Goal: Task Accomplishment & Management: Use online tool/utility

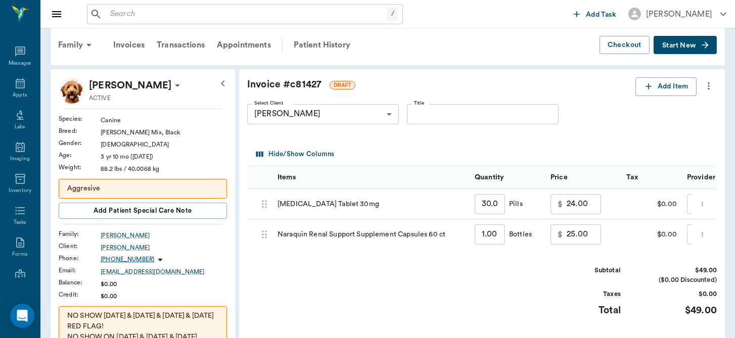
scroll to position [11, 0]
click at [449, 168] on div "Items" at bounding box center [370, 177] width 187 height 23
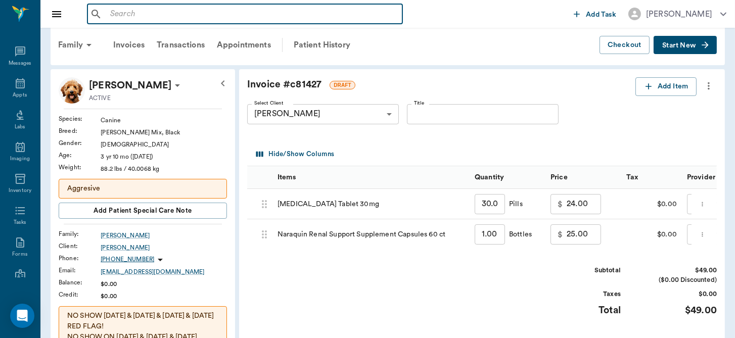
click at [200, 20] on input "text" at bounding box center [252, 14] width 292 height 14
click at [182, 12] on input "text" at bounding box center [252, 14] width 292 height 14
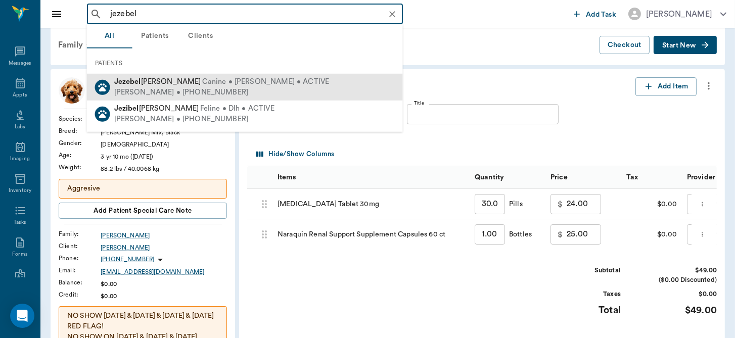
click at [178, 90] on div "Wendy Harding • (318) 464-9100" at bounding box center [221, 92] width 215 height 11
type input "jezebel"
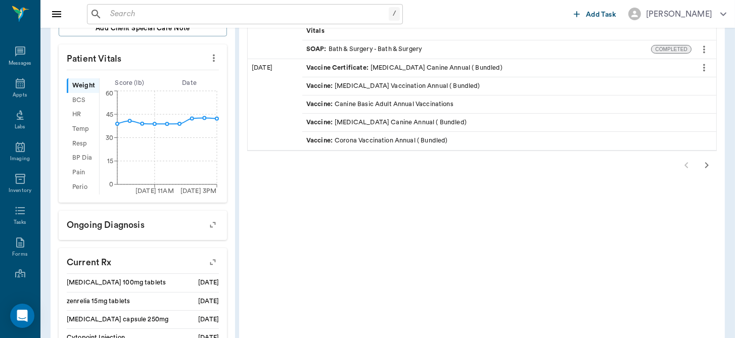
scroll to position [321, 0]
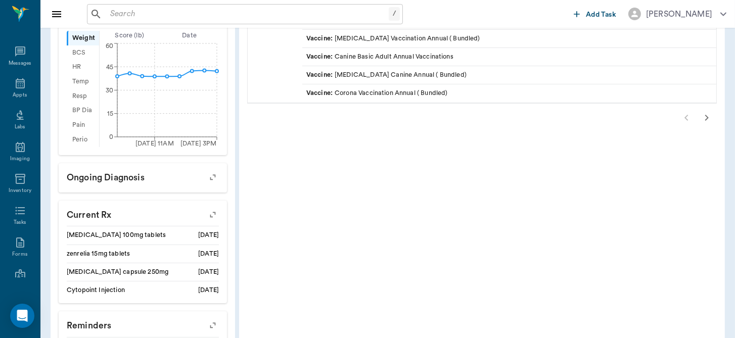
click at [706, 171] on div "Patient History: Jezebel Medical Notes, Labs, Imaging +15 more All Dates Downlo…" at bounding box center [482, 127] width 486 height 735
click at [705, 117] on icon "button" at bounding box center [706, 118] width 12 height 12
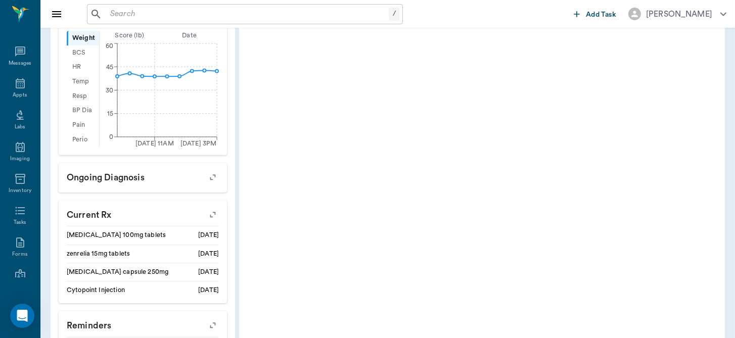
click at [705, 117] on div "Patient History: Jezebel Medical Notes, Labs, Imaging +15 more All Dates Downlo…" at bounding box center [482, 127] width 486 height 735
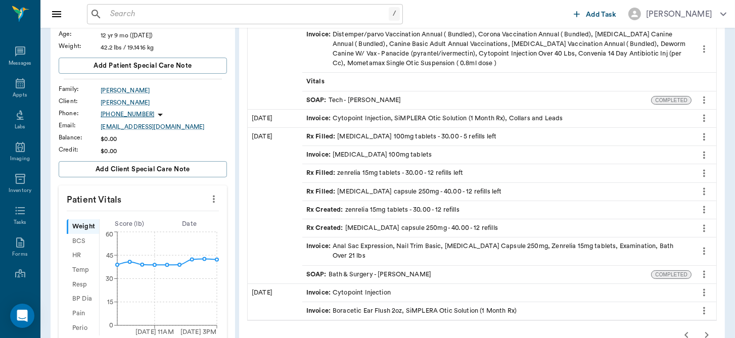
scroll to position [134, 0]
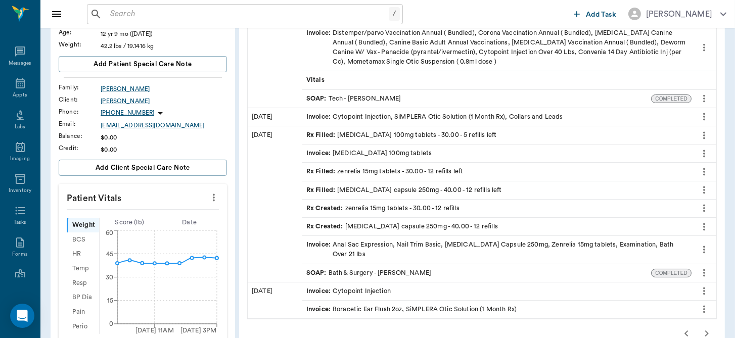
click at [480, 114] on div "Invoice : Cytopoint Injection, SiMPLERA Otic Solution (1 Month Rx), Collars and…" at bounding box center [434, 117] width 256 height 10
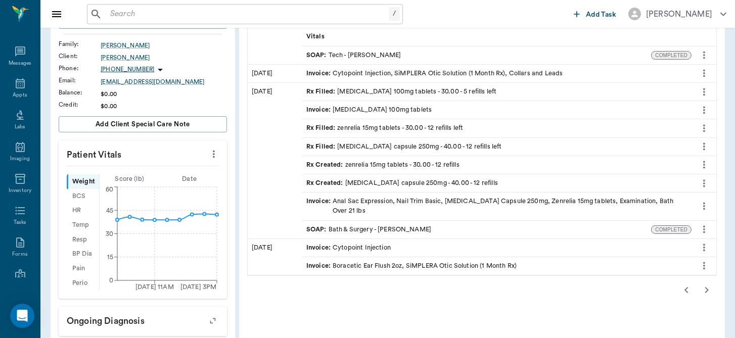
scroll to position [217, 0]
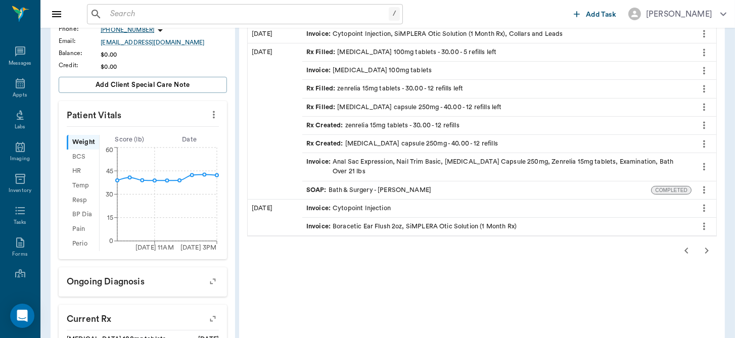
click at [409, 185] on div "SOAP : Bath & Surgery - Dr. Bert Ellsworth" at bounding box center [368, 190] width 125 height 10
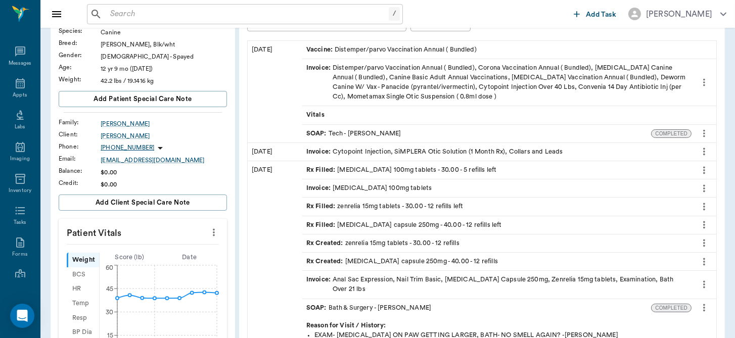
scroll to position [93, 0]
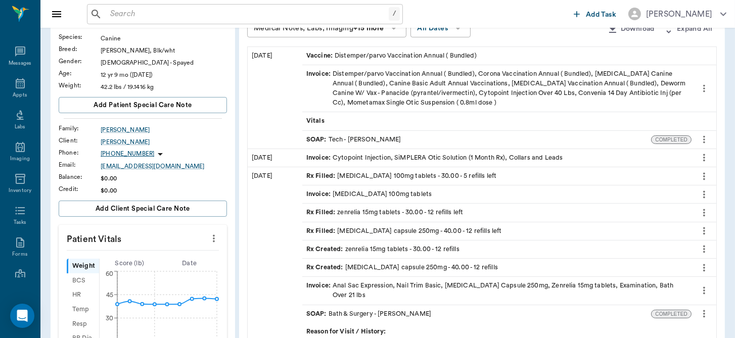
click at [502, 89] on div "Invoice : Distemper/parvo Vaccination Annual ( Bundled), Corona Vaccination Ann…" at bounding box center [496, 88] width 381 height 39
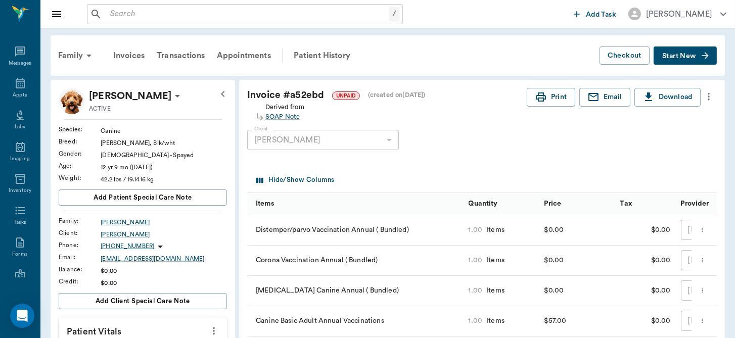
click at [440, 67] on div "Family Invoices Transactions Appointments Patient History" at bounding box center [325, 55] width 547 height 24
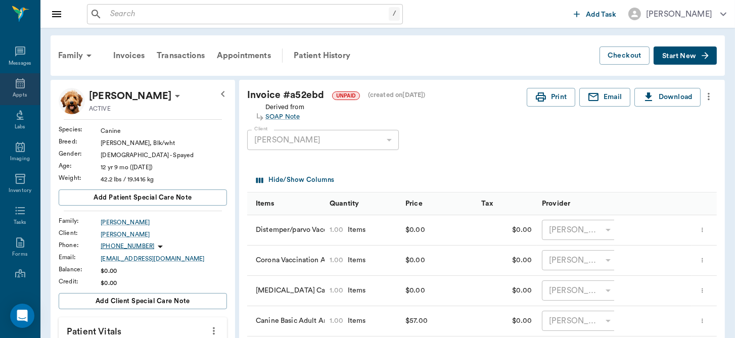
click at [19, 89] on icon at bounding box center [20, 83] width 12 height 12
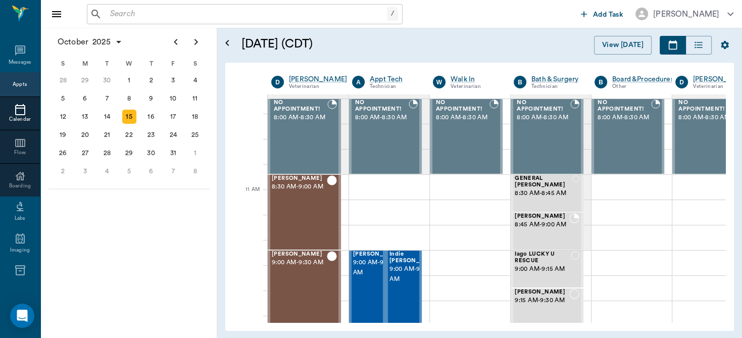
scroll to position [758, 0]
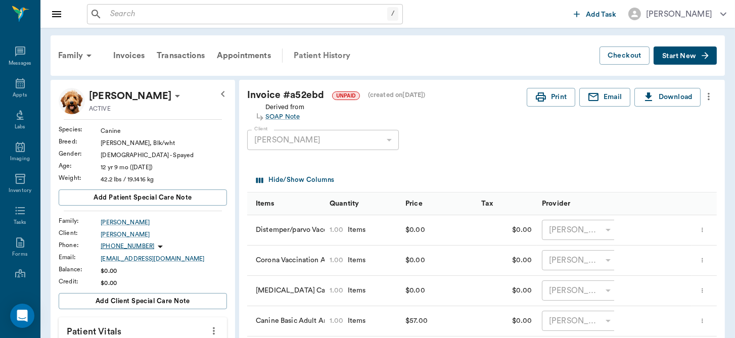
click at [326, 55] on div "Patient History" at bounding box center [321, 55] width 69 height 24
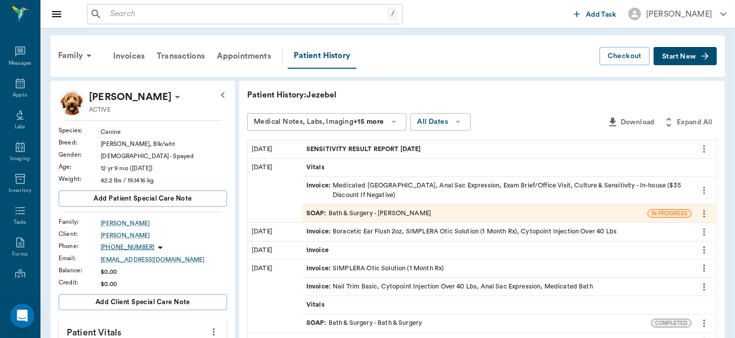
click at [408, 212] on div "SOAP : Bath & Surgery - Hunter Graves" at bounding box center [368, 214] width 125 height 10
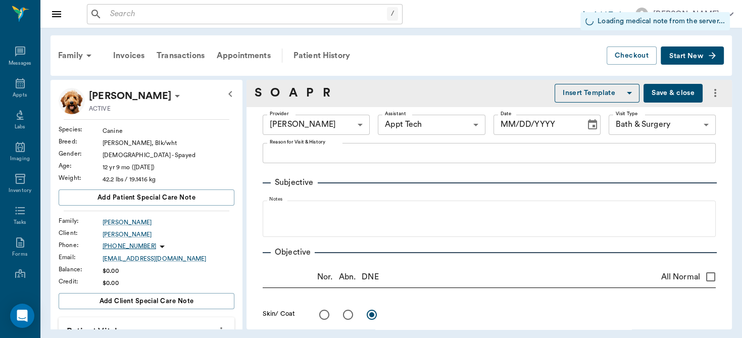
type input "682b670d8bdc6f7f8feef3db"
type input "63ec2f075fda476ae8351a4c"
type input "67479aab0de4f58b269e34fc"
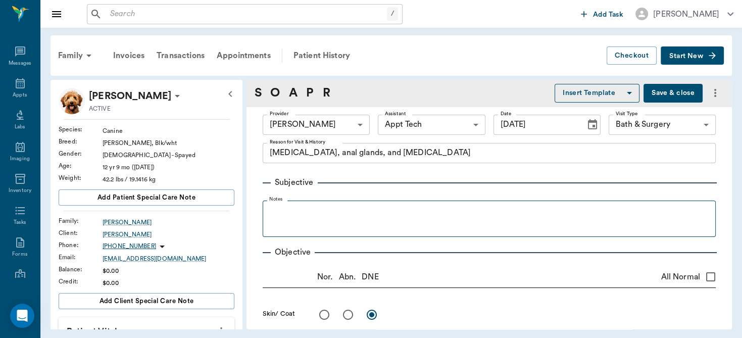
type input "[DATE]"
type textarea "Oatmeal bath, anal glands, and ear culture"
type input "1.00"
type textarea "oatmeal/aloe"
type input "1.00"
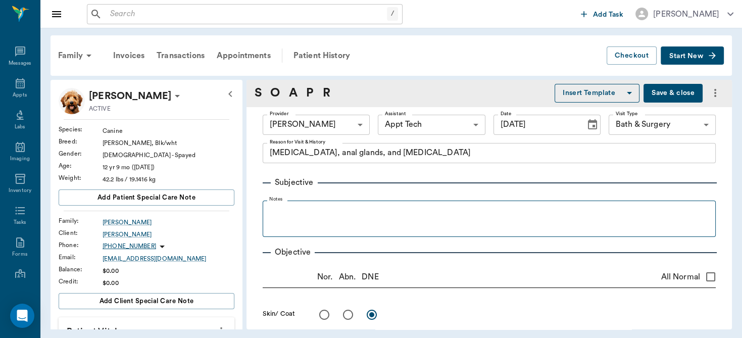
type textarea "Both full, normal"
type input "1.00"
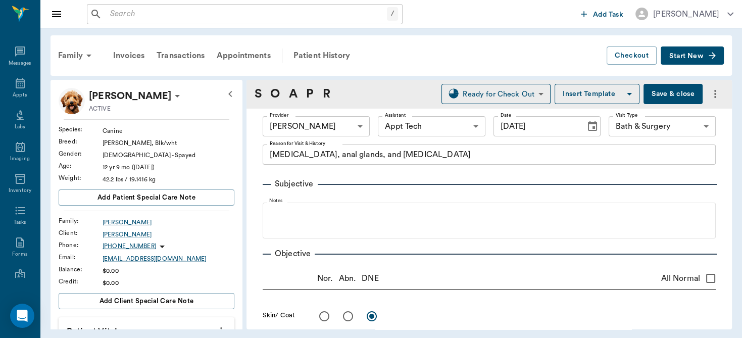
click at [685, 56] on span "Start New" at bounding box center [686, 56] width 34 height 0
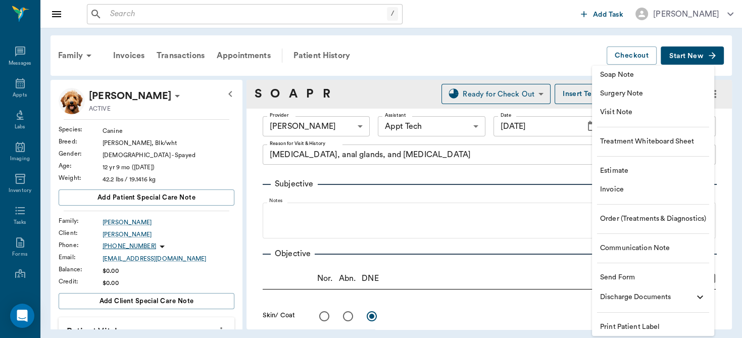
click at [632, 220] on span "Order (Treatments & Diagnostics)" at bounding box center [653, 219] width 106 height 11
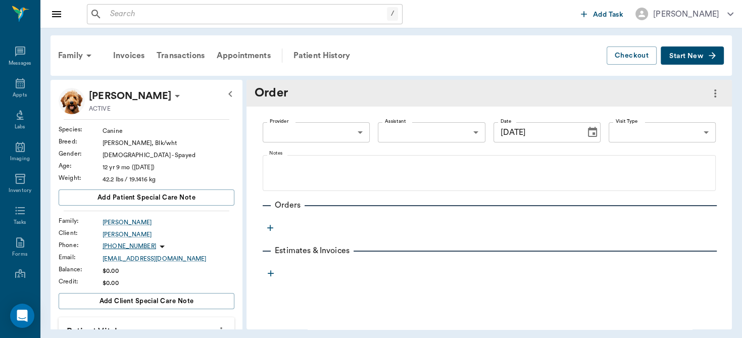
type input "10/15/2025"
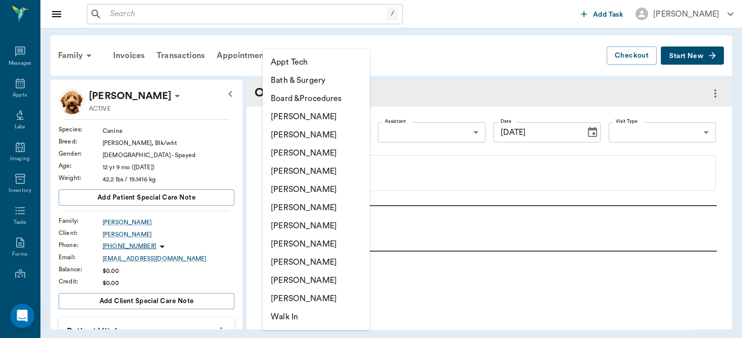
click at [350, 136] on body "/ ​ Add Task Dr. Bert Ellsworth Nectar Messages Appts Labs Imaging Inventory Ta…" at bounding box center [371, 169] width 742 height 338
drag, startPoint x: 350, startPoint y: 136, endPoint x: 309, endPoint y: 169, distance: 52.5
click at [309, 169] on ul "Appt Tech Bath & Surgery Board &Procedures Caryn Watson Christy Dudley Daniel V…" at bounding box center [316, 189] width 107 height 281
click at [309, 169] on li "[PERSON_NAME]" at bounding box center [316, 171] width 107 height 18
type input "63ec2f075fda476ae8351a4d"
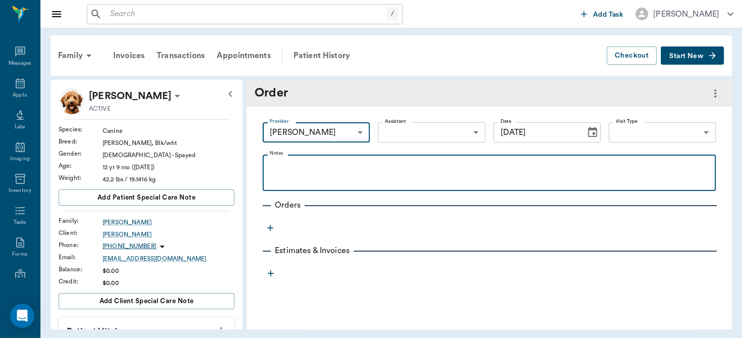
click at [294, 162] on p at bounding box center [489, 166] width 443 height 12
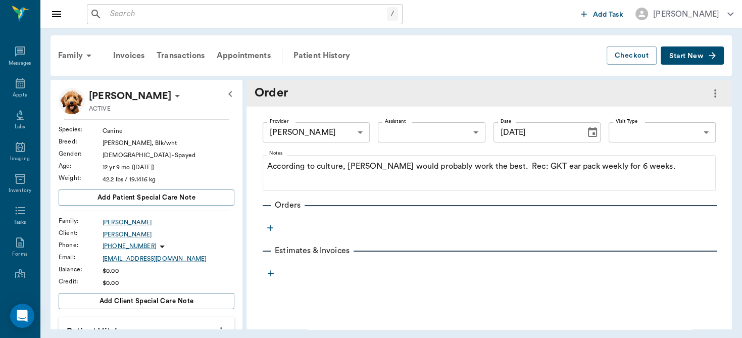
click at [269, 226] on icon "button" at bounding box center [270, 228] width 10 height 10
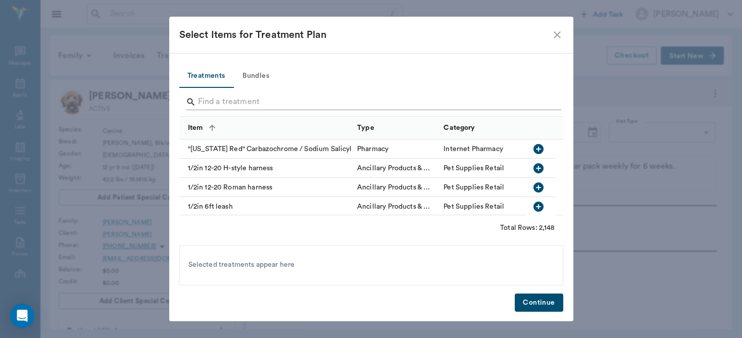
click at [256, 100] on input "Search" at bounding box center [372, 102] width 348 height 16
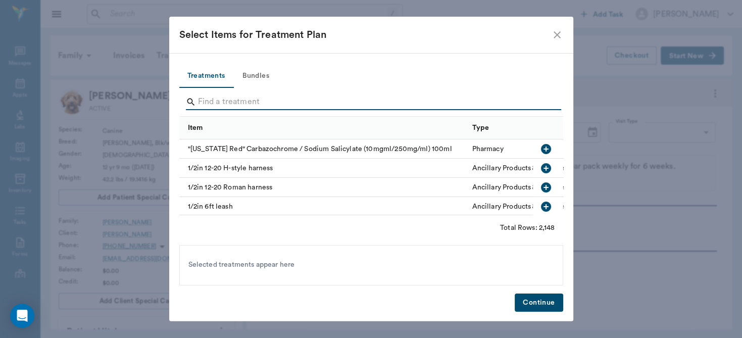
click at [247, 102] on input "Search" at bounding box center [372, 102] width 348 height 16
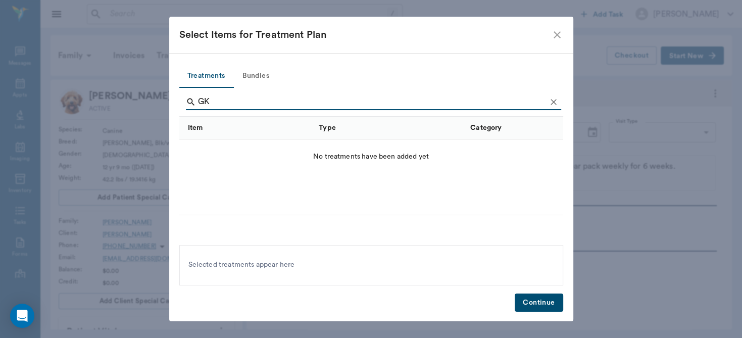
type input "G"
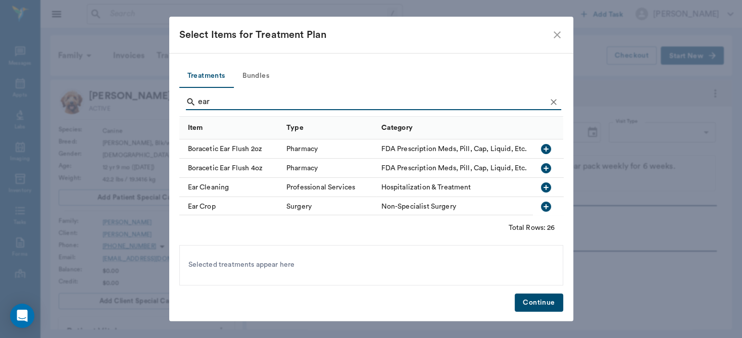
type input "ear"
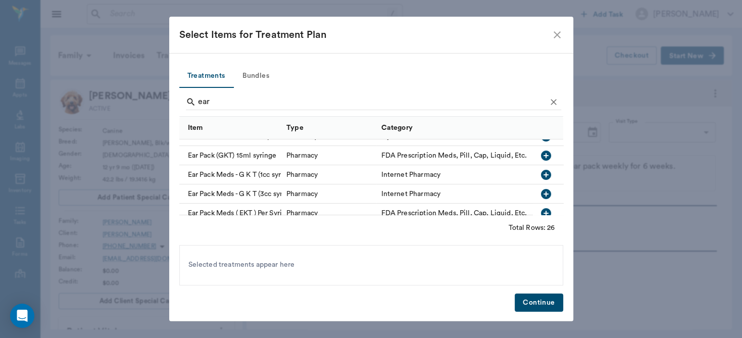
scroll to position [230, 0]
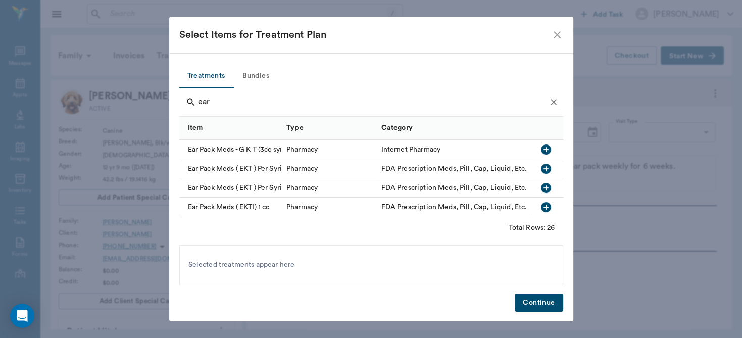
click at [563, 171] on div "Treatments Bundles ear Item Type Category Ear Mite Treatment Pharmacy Injection…" at bounding box center [371, 187] width 404 height 268
click at [541, 150] on icon "button" at bounding box center [546, 149] width 10 height 10
click at [536, 302] on button "Continue" at bounding box center [539, 303] width 48 height 19
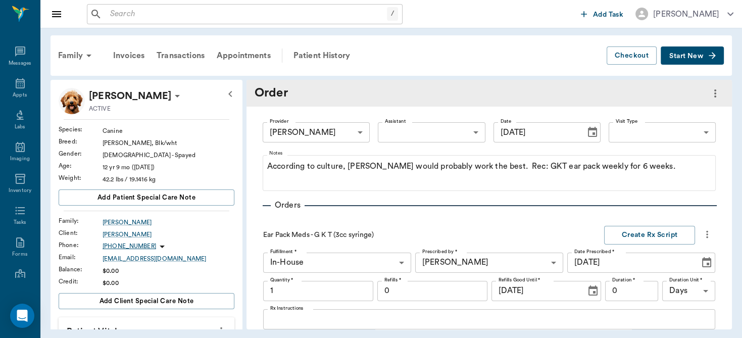
scroll to position [88, 0]
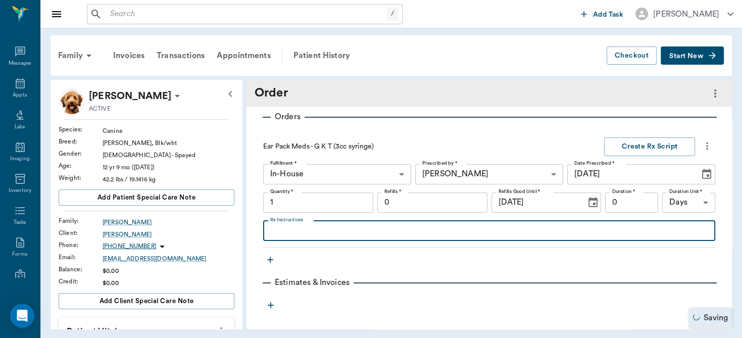
click at [308, 233] on textarea "Rx Instructions" at bounding box center [489, 231] width 438 height 12
type input "1.00"
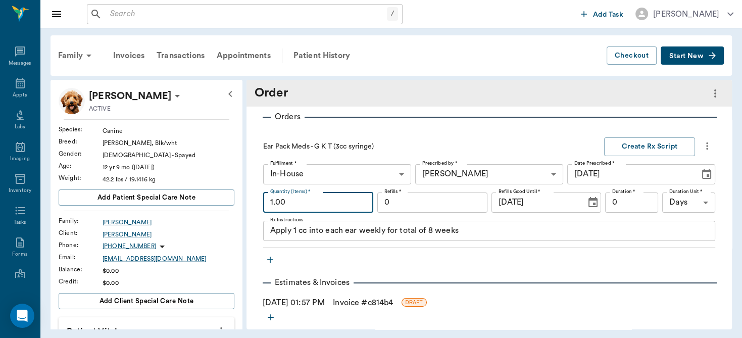
click at [314, 197] on input "1.00" at bounding box center [318, 202] width 110 height 20
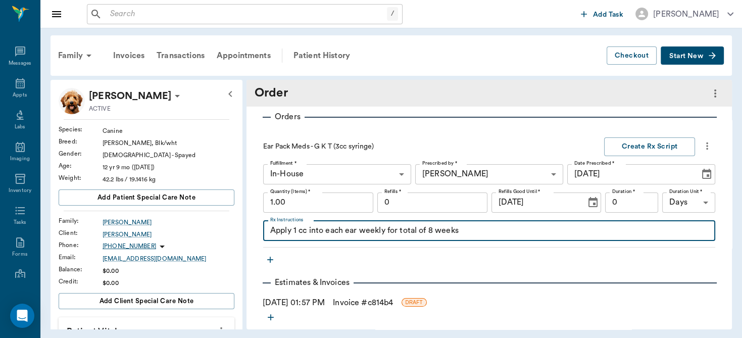
click at [432, 230] on textarea "Apply 1 cc into each ear weekly for total of 8 weeks" at bounding box center [489, 231] width 438 height 12
type textarea "Apply 1 cc into each ear weekly for total of 9 weeks"
click at [331, 207] on input "1.00" at bounding box center [318, 202] width 110 height 20
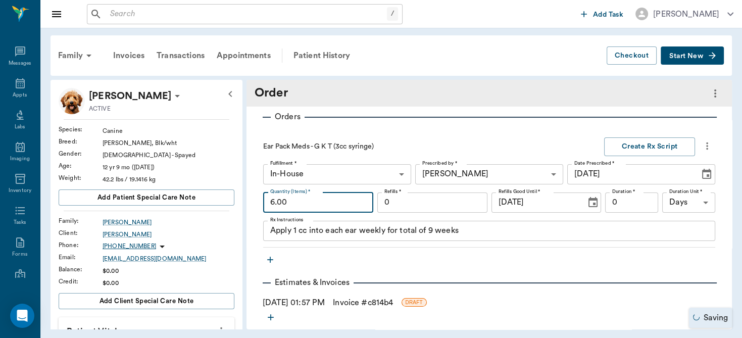
type input "6.00"
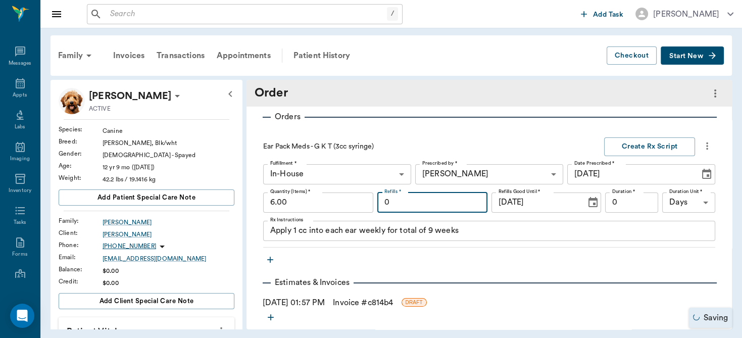
click at [451, 204] on input "0" at bounding box center [432, 202] width 110 height 20
type input "2"
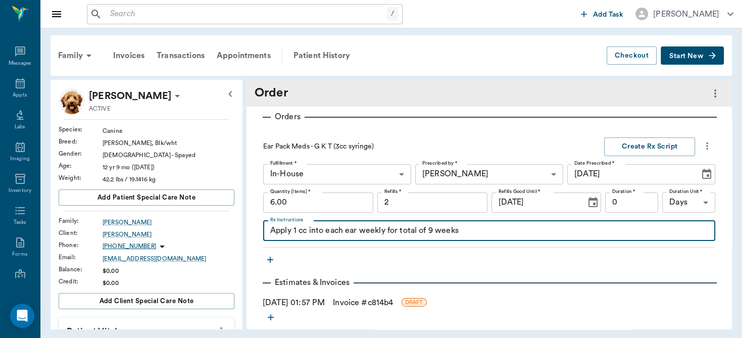
click at [475, 230] on textarea "Apply 1 cc into each ear weekly for total of 9 weeks" at bounding box center [489, 231] width 438 height 12
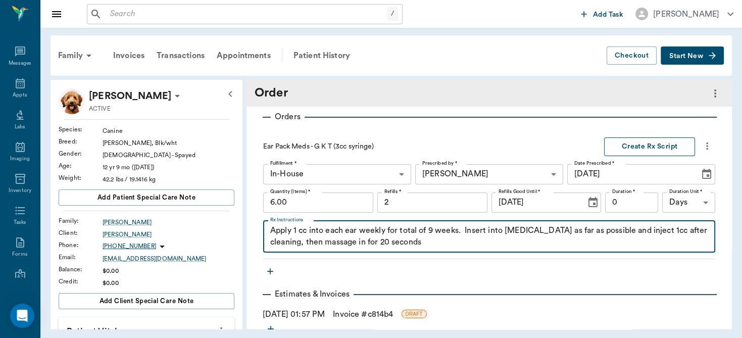
type textarea "Apply 1 cc into each ear weekly for total of 9 weeks. Insert into ear canal as …"
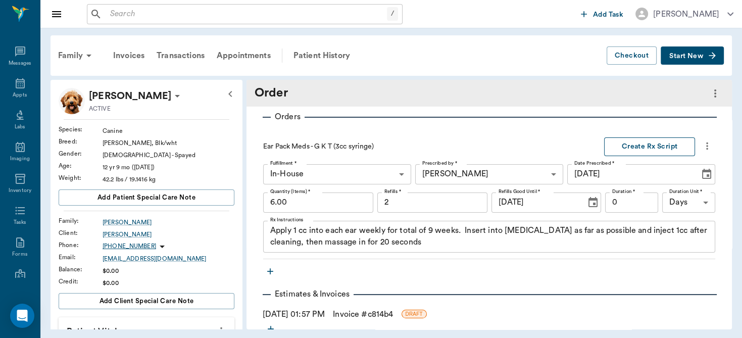
click at [635, 146] on button "Create Rx Script" at bounding box center [649, 146] width 91 height 19
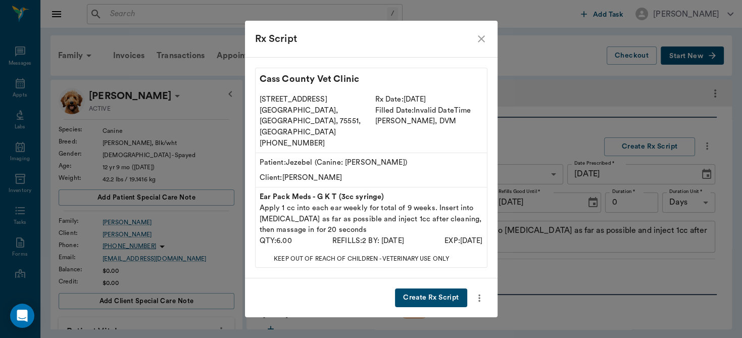
click at [430, 288] on button "Create Rx Script" at bounding box center [431, 297] width 72 height 19
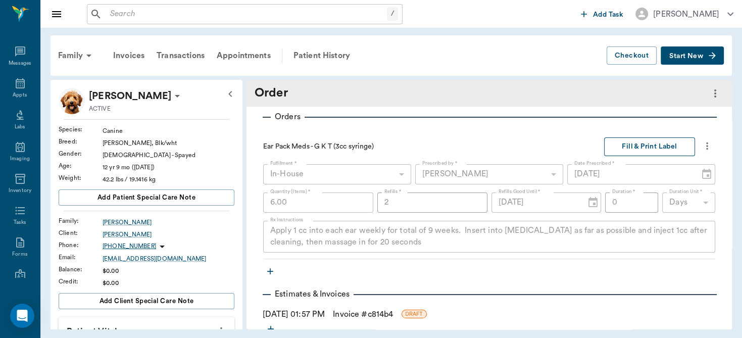
click at [632, 147] on button "Fill & Print Label" at bounding box center [649, 146] width 91 height 19
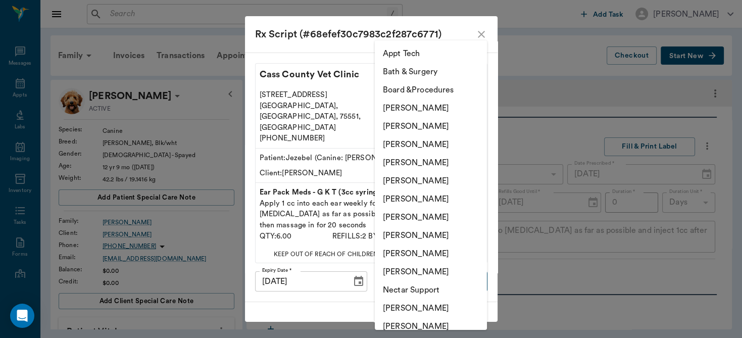
click at [470, 261] on body "/ ​ Add Task Dr. Bert Ellsworth Nectar Messages Appts Labs Imaging Inventory Ta…" at bounding box center [371, 169] width 742 height 338
click at [432, 156] on li "[PERSON_NAME]" at bounding box center [431, 163] width 112 height 18
type input "63ec2f075fda476ae8351a4d"
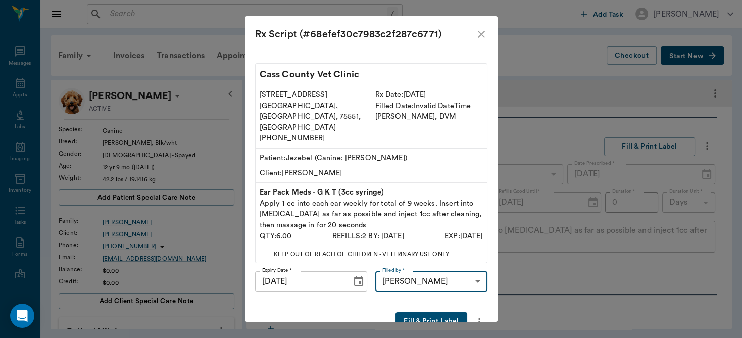
click at [430, 312] on button "Fill & Print Label" at bounding box center [431, 321] width 71 height 19
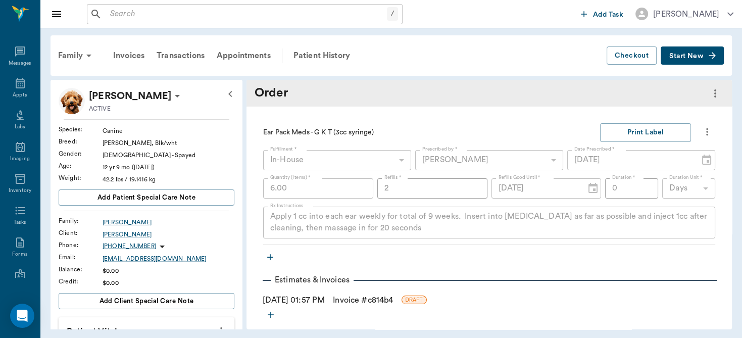
scroll to position [0, 0]
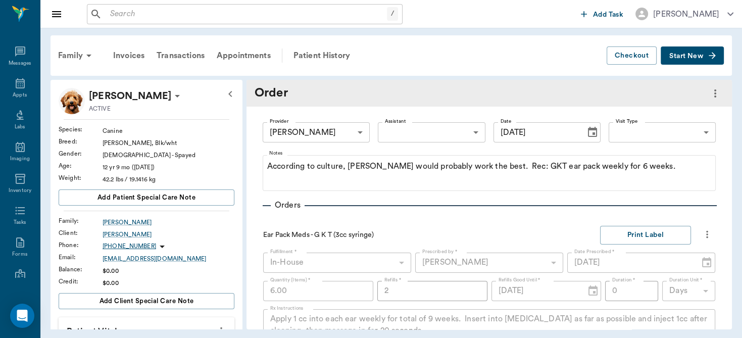
click at [170, 13] on input "text" at bounding box center [246, 14] width 281 height 14
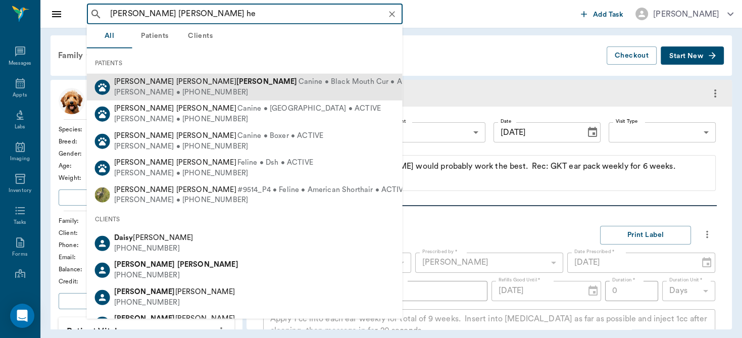
click at [183, 90] on div "Dennis Herring • (318) 422-9371" at bounding box center [268, 92] width 309 height 11
type input "daisy mae he"
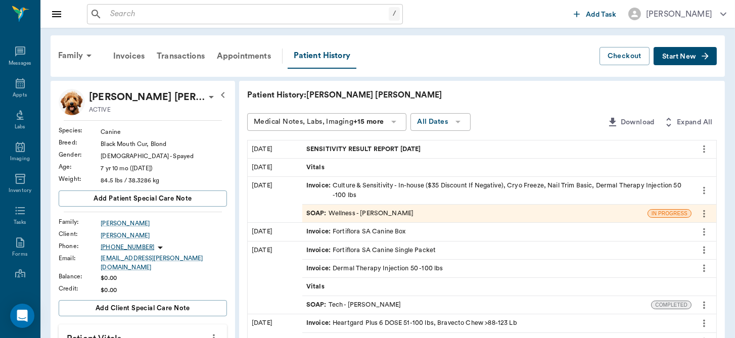
click at [687, 57] on span "Start New" at bounding box center [679, 57] width 34 height 0
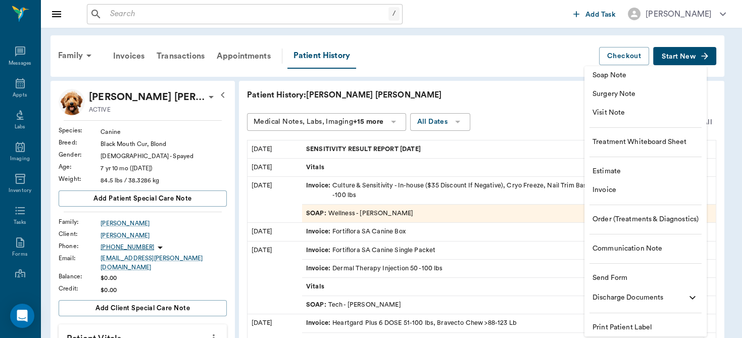
click at [622, 219] on span "Order (Treatments & Diagnostics)" at bounding box center [646, 219] width 106 height 11
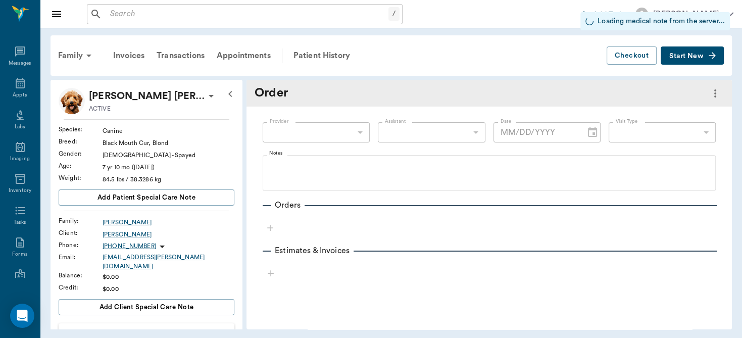
type input "10/15/2025"
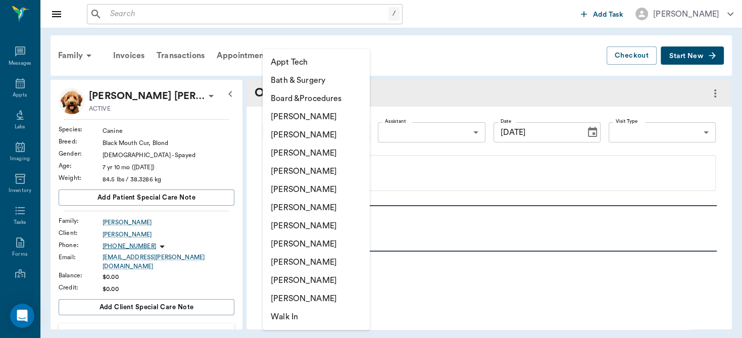
click at [330, 135] on body "/ ​ Add Task Dr. Bert Ellsworth Nectar Messages Appts Labs Imaging Inventory Ta…" at bounding box center [371, 169] width 742 height 338
click at [314, 169] on li "[PERSON_NAME]" at bounding box center [316, 171] width 107 height 18
type input "63ec2f075fda476ae8351a4d"
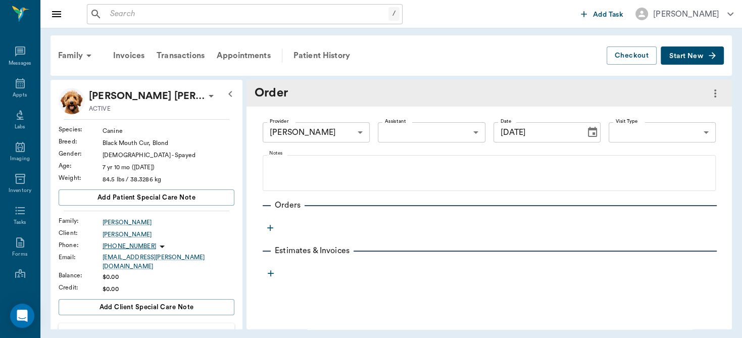
click at [269, 228] on icon "button" at bounding box center [270, 228] width 10 height 10
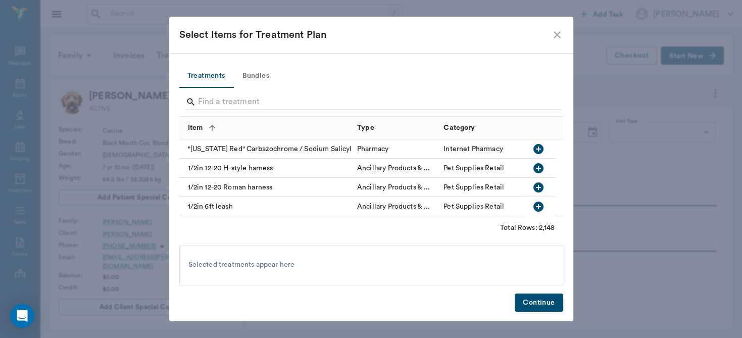
click at [249, 101] on input "Search" at bounding box center [372, 102] width 348 height 16
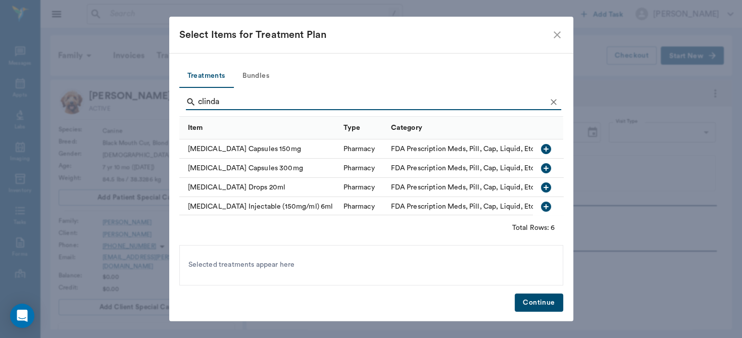
type input "clinda"
click at [541, 169] on icon "button" at bounding box center [546, 168] width 10 height 10
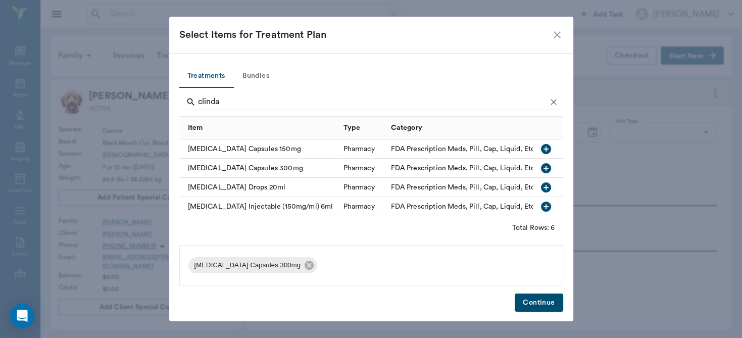
click at [541, 303] on button "Continue" at bounding box center [539, 303] width 48 height 19
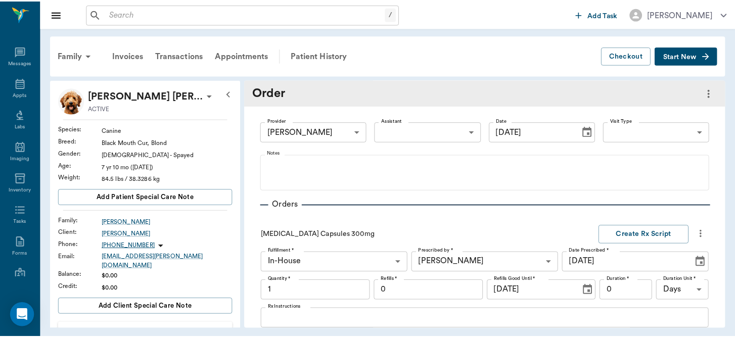
scroll to position [88, 0]
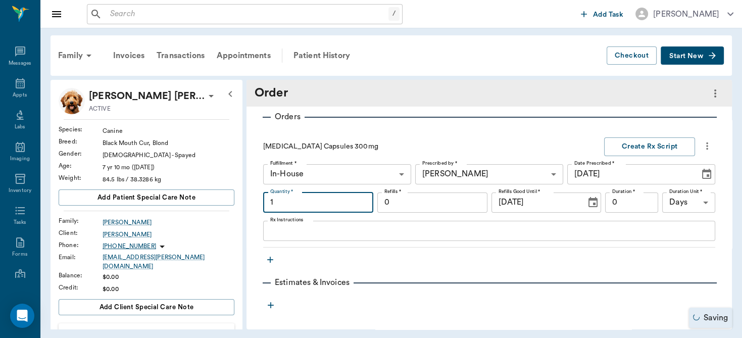
click at [329, 201] on input "1" at bounding box center [318, 202] width 110 height 20
type input "1"
click at [427, 206] on input "0" at bounding box center [432, 202] width 110 height 20
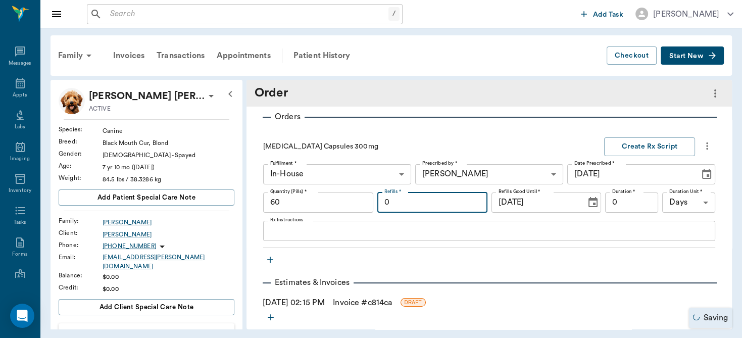
type input "60.00"
type input "6"
click at [323, 228] on textarea "Rx Instructions" at bounding box center [489, 231] width 438 height 12
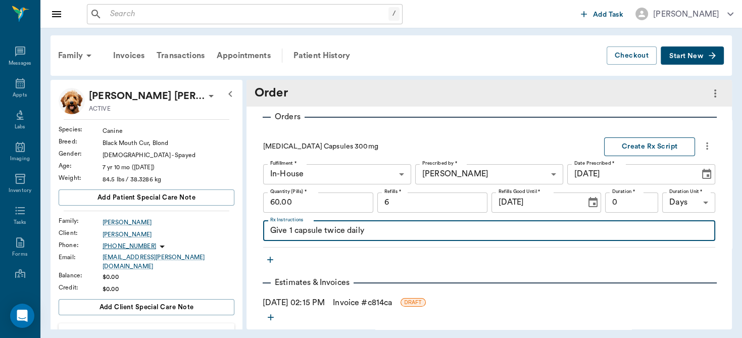
type textarea "Give 1 capsule twice daily"
click at [658, 146] on button "Create Rx Script" at bounding box center [649, 146] width 91 height 19
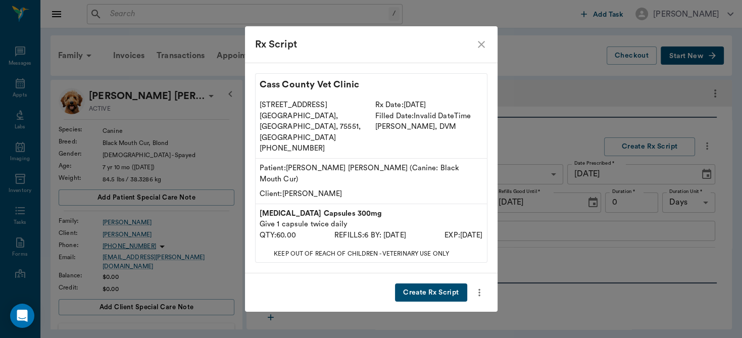
click at [439, 283] on button "Create Rx Script" at bounding box center [431, 292] width 72 height 19
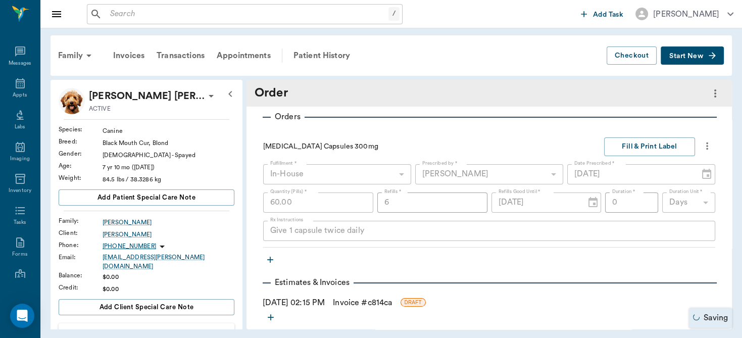
click at [362, 300] on link "Invoice # c814ca" at bounding box center [362, 303] width 59 height 12
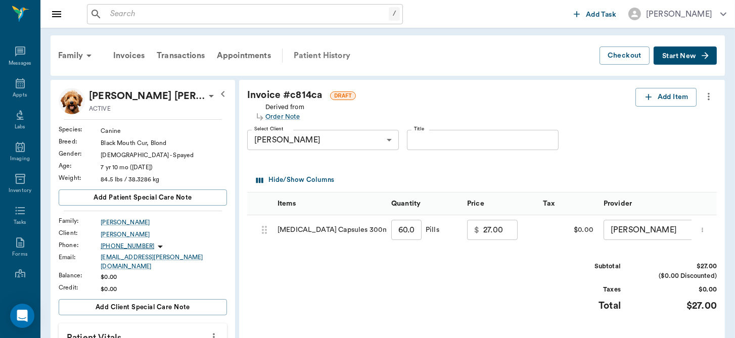
click at [321, 53] on div "Patient History" at bounding box center [321, 55] width 69 height 24
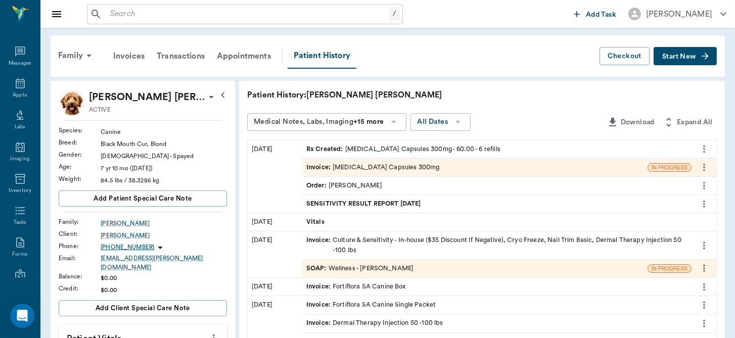
click at [381, 145] on div "Rx Created : Clindamycin Capsules 300mg - 60.00 - 6 refills" at bounding box center [403, 149] width 194 height 10
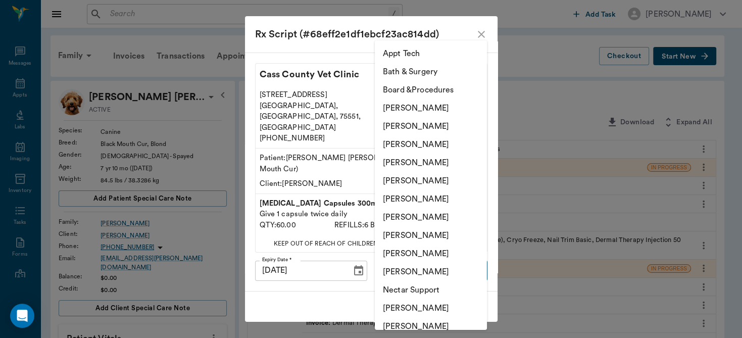
click at [436, 162] on li "[PERSON_NAME]" at bounding box center [431, 163] width 112 height 18
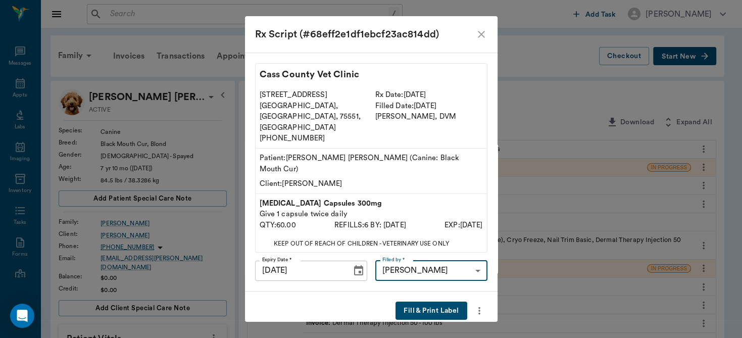
type input "63ec2f075fda476ae8351a4d"
click at [431, 302] on button "Fill & Print Label" at bounding box center [431, 311] width 71 height 19
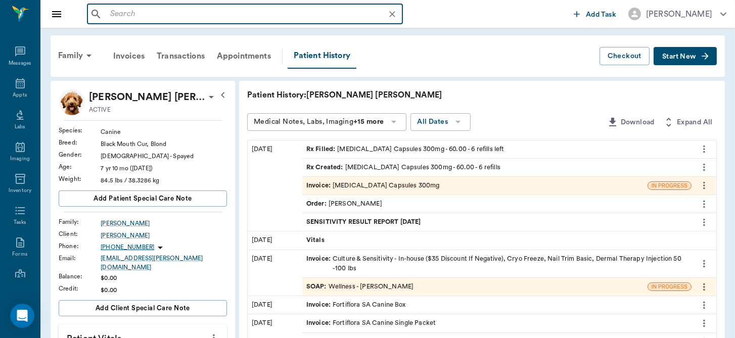
click at [279, 16] on input "text" at bounding box center [253, 14] width 294 height 14
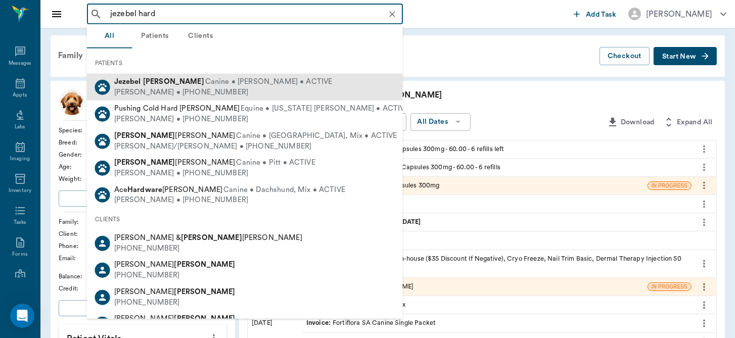
click at [205, 81] on span "Canine • Fiest • ACTIVE" at bounding box center [268, 82] width 127 height 11
type input "jezebel hard"
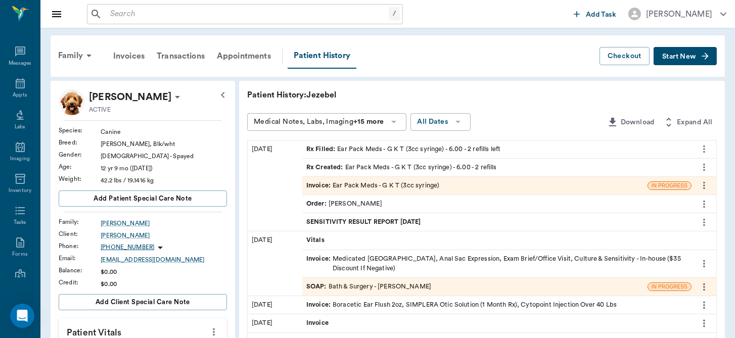
click at [369, 185] on div "Invoice : Ear Pack Meds - G K T (3cc syringe)" at bounding box center [372, 186] width 133 height 10
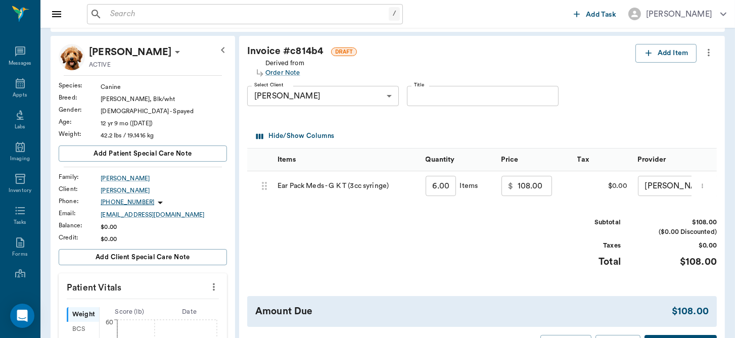
scroll to position [80, 0]
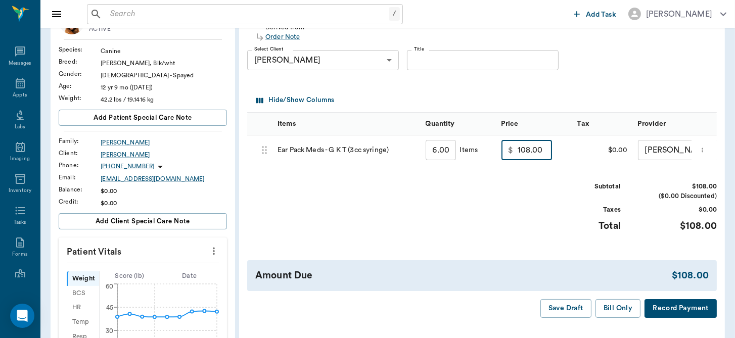
click at [537, 155] on input "108.00" at bounding box center [534, 150] width 34 height 20
type input "75.00"
click at [530, 208] on div "Subtotal $75.00 ($0.00 Discounted) Taxes $0.00 Total $75.00" at bounding box center [481, 213] width 469 height 62
click at [618, 315] on button "Bill Only" at bounding box center [617, 308] width 45 height 19
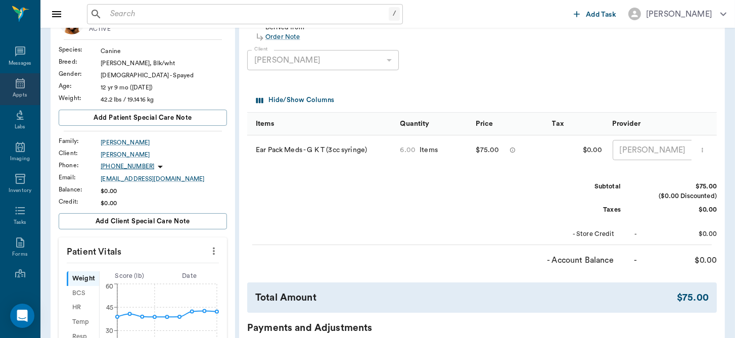
click at [19, 85] on icon at bounding box center [20, 83] width 12 height 12
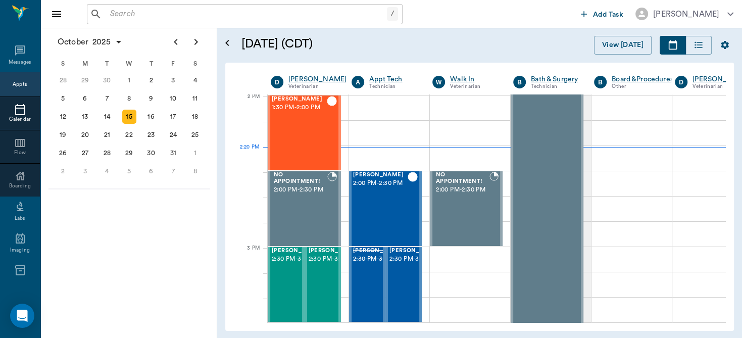
scroll to position [911, 0]
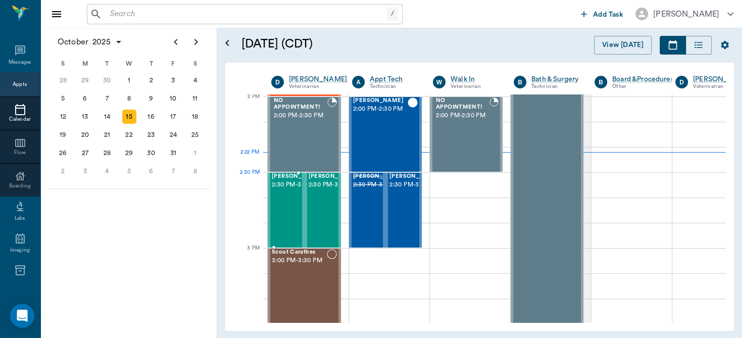
click at [281, 190] on span "2:30 PM - 3:00 PM" at bounding box center [297, 185] width 51 height 10
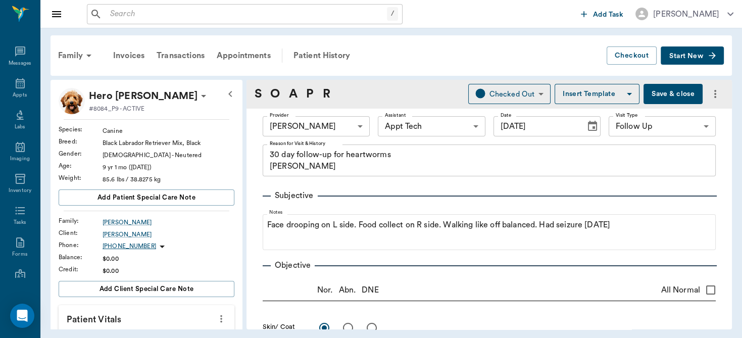
click at [203, 19] on input "text" at bounding box center [246, 14] width 281 height 14
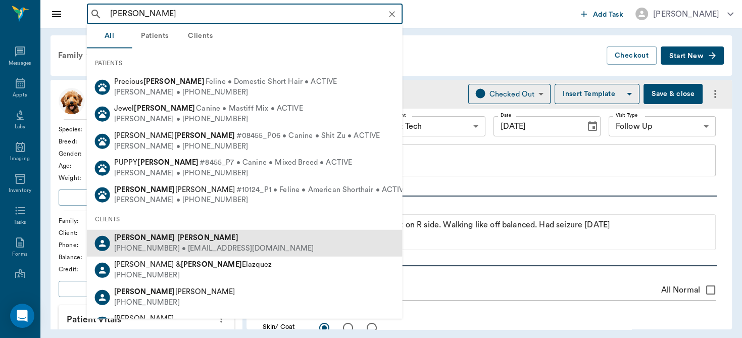
click at [157, 249] on div "[PHONE_NUMBER] • [EMAIL_ADDRESS][DOMAIN_NAME]" at bounding box center [214, 248] width 200 height 11
type input "[PERSON_NAME]"
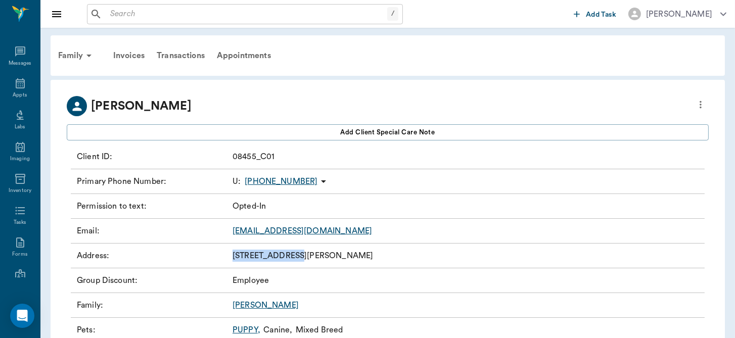
drag, startPoint x: 233, startPoint y: 258, endPoint x: 287, endPoint y: 259, distance: 54.6
click at [287, 259] on p "[STREET_ADDRESS][PERSON_NAME]" at bounding box center [302, 256] width 140 height 12
copy p "[STREET_ADDRESS][PERSON_NAME]"
